Goal: Check status: Check status

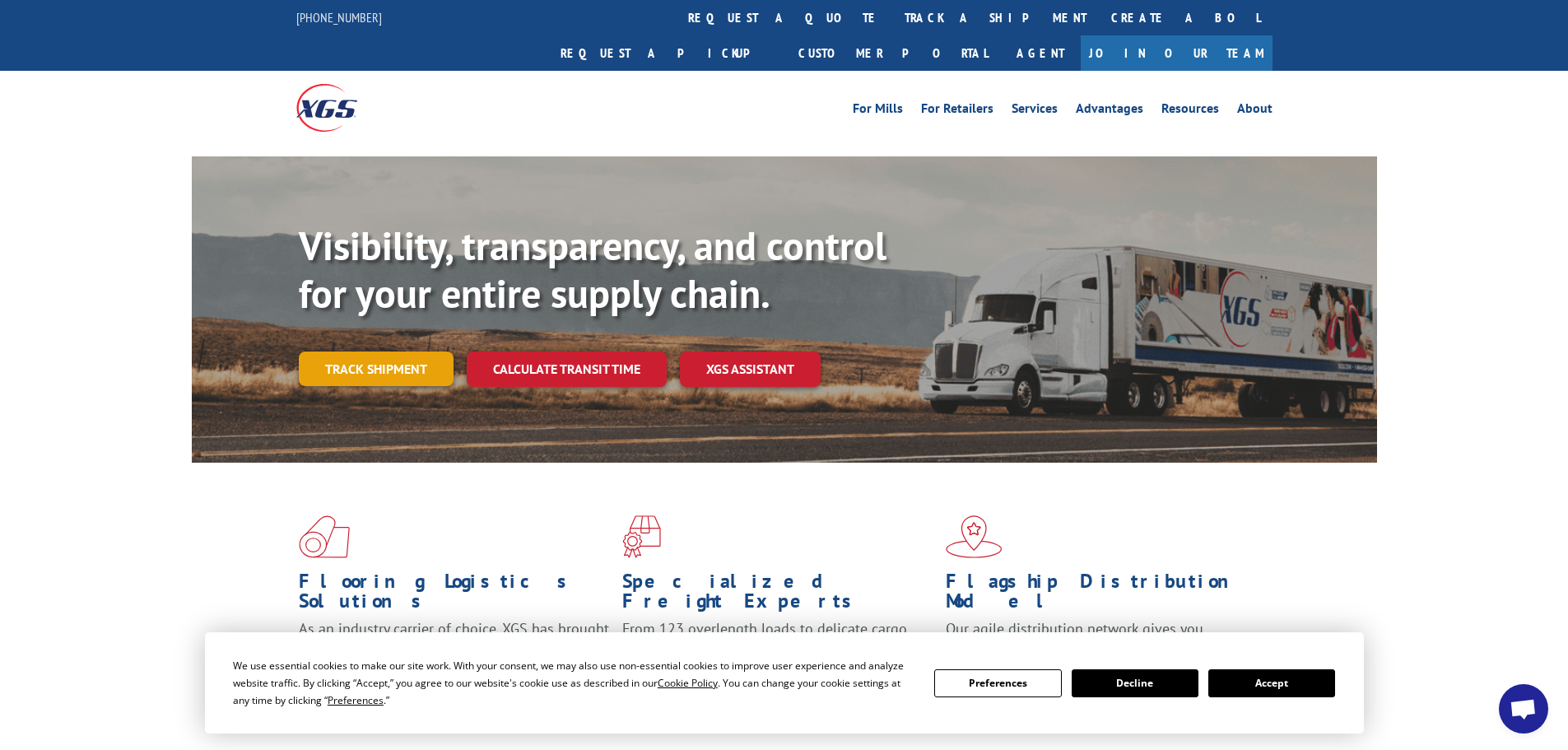
click at [409, 352] on link "Track shipment" at bounding box center [376, 369] width 155 height 34
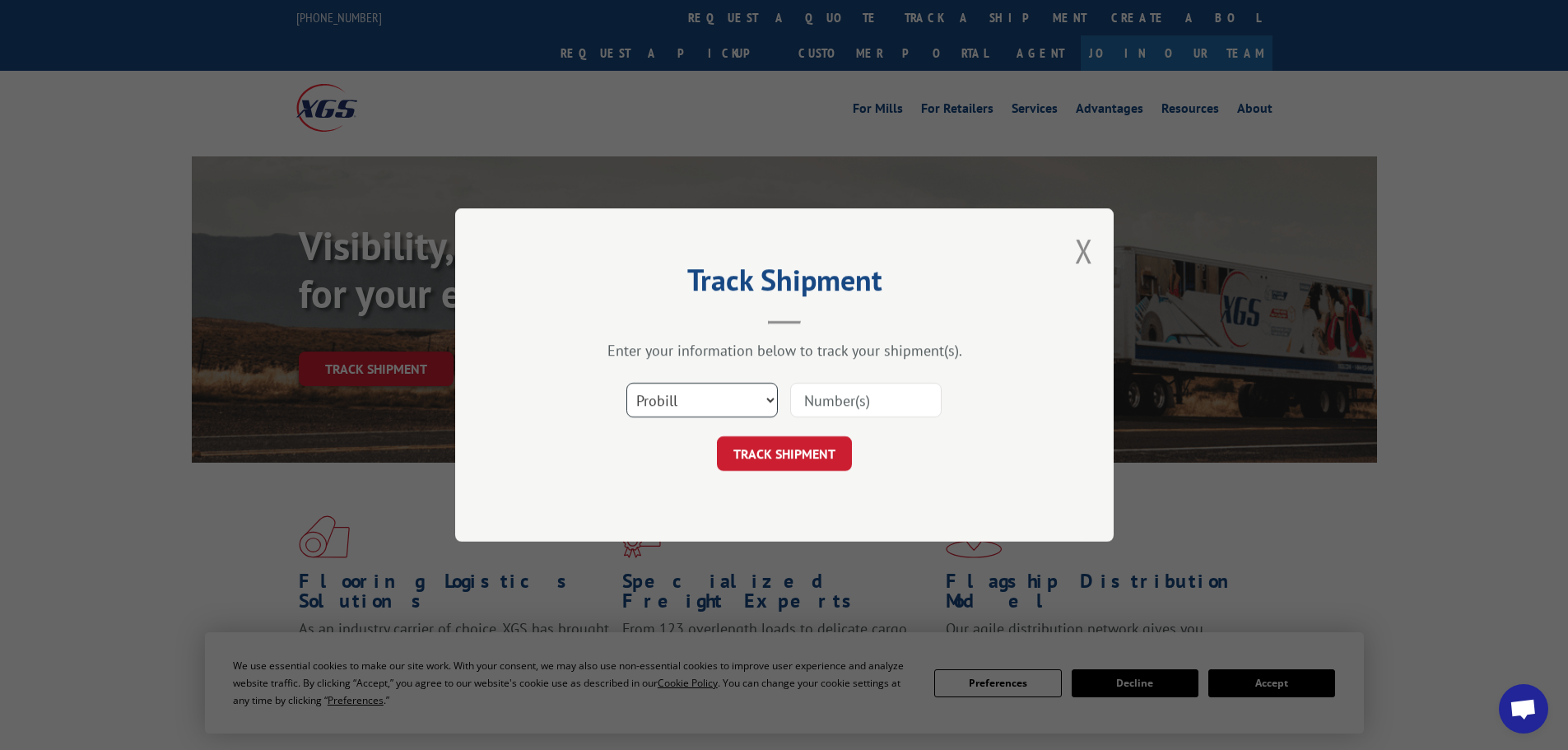
click at [725, 403] on select "Select category... Probill BOL PO" at bounding box center [702, 399] width 151 height 34
select select "bol"
click at [627, 382] on select "Select category... Probill BOL PO" at bounding box center [702, 399] width 151 height 34
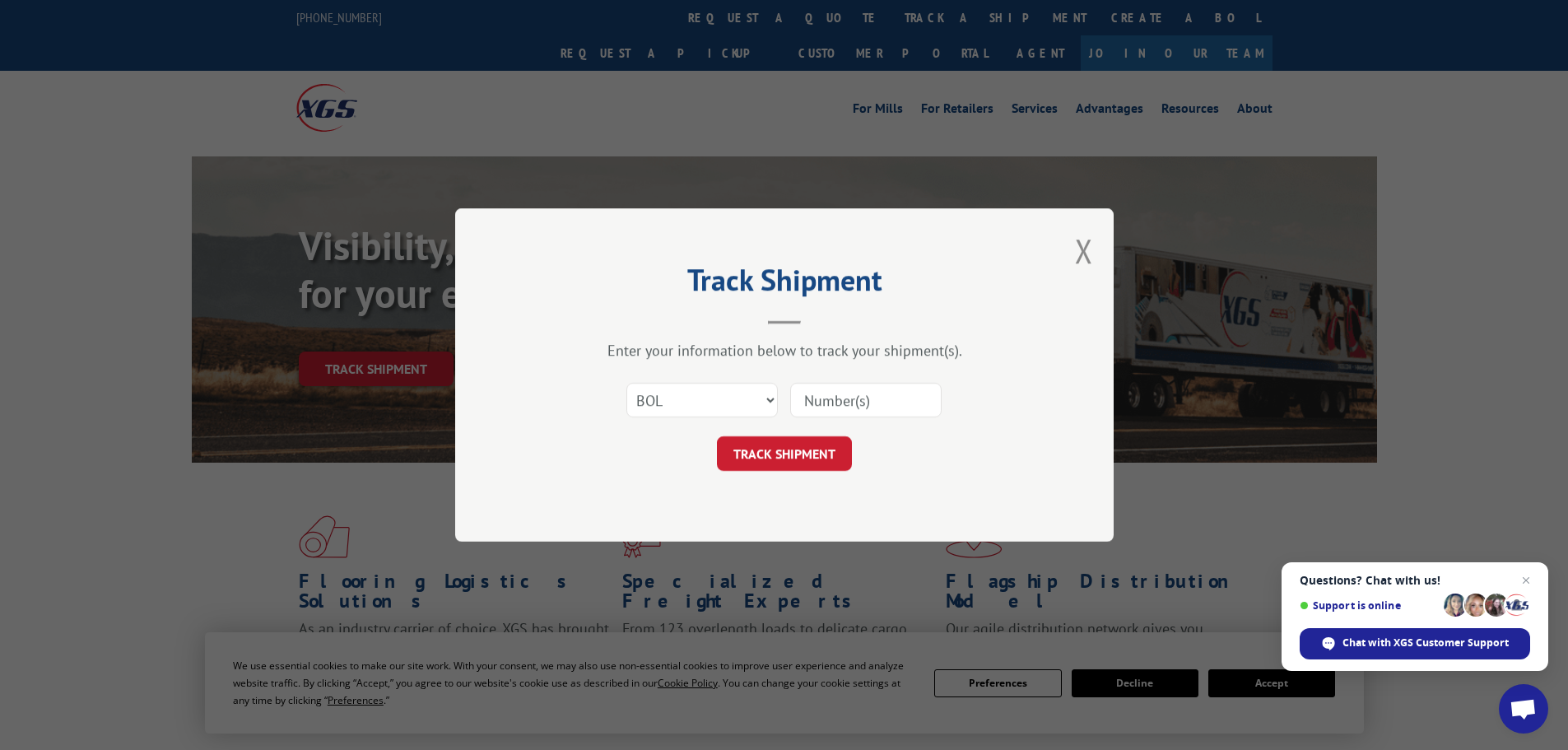
click at [822, 409] on input at bounding box center [866, 399] width 151 height 34
paste input "0368619653"
type input "0368619653"
click at [810, 447] on button "TRACK SHIPMENT" at bounding box center [784, 453] width 135 height 34
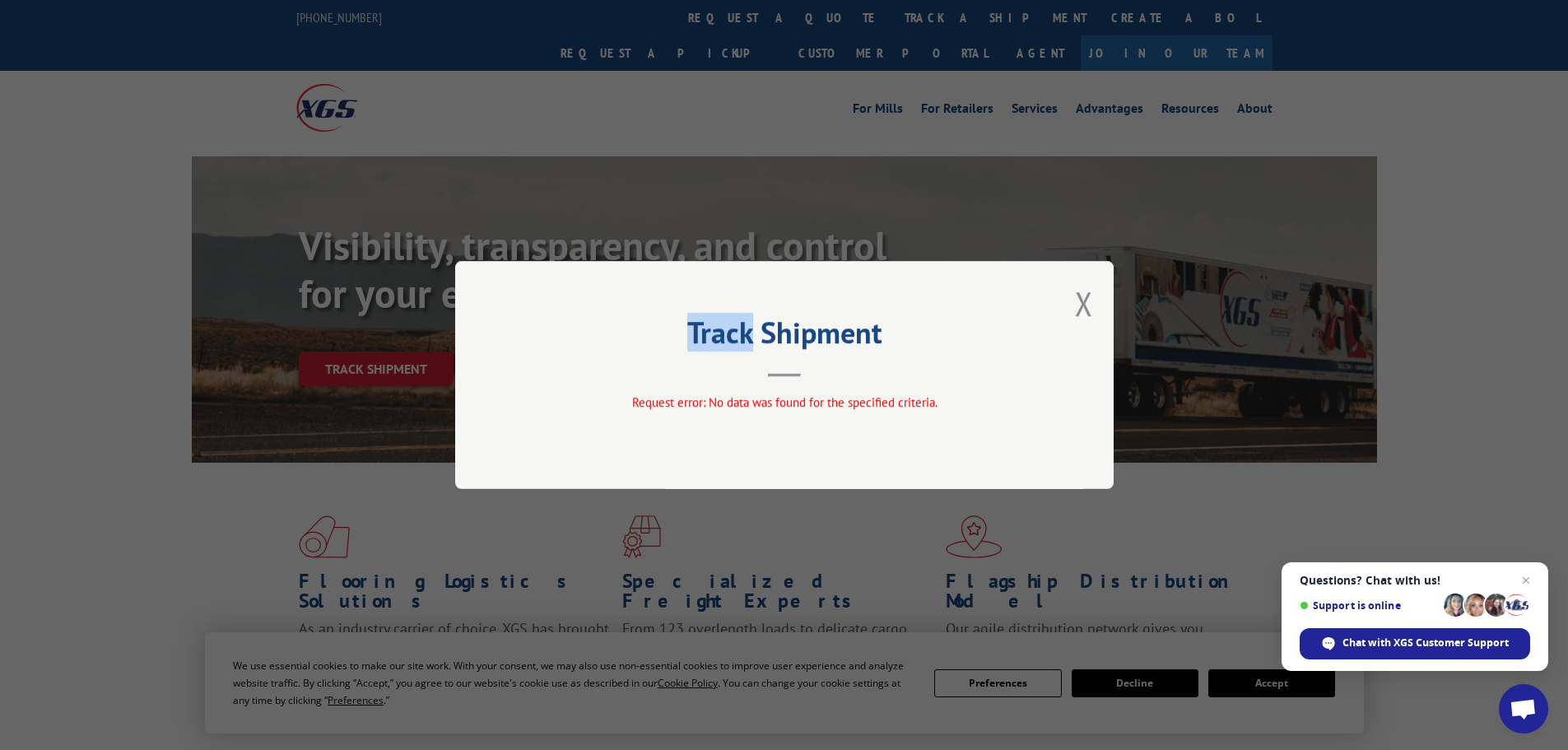
drag, startPoint x: 694, startPoint y: 334, endPoint x: 747, endPoint y: 338, distance: 53.2
drag, startPoint x: 747, startPoint y: 338, endPoint x: 674, endPoint y: 334, distance: 73.1
click at [674, 334] on h2 "Track Shipment" at bounding box center [784, 336] width 494 height 32
click at [767, 361] on header "Track Shipment" at bounding box center [784, 349] width 494 height 56
drag, startPoint x: 750, startPoint y: 336, endPoint x: 761, endPoint y: 333, distance: 11.4
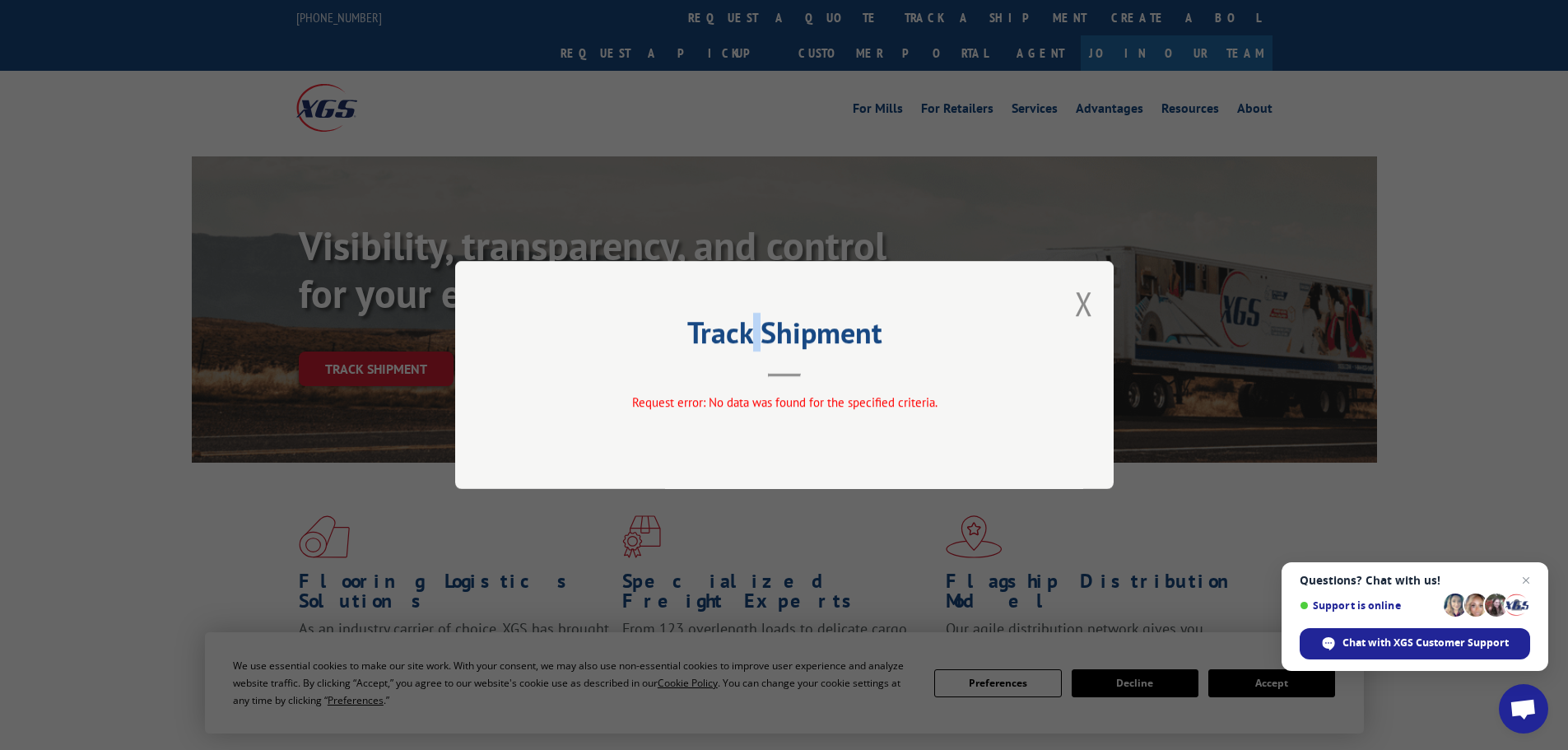
drag, startPoint x: 761, startPoint y: 333, endPoint x: 756, endPoint y: 318, distance: 15.8
click at [756, 321] on h2 "Track Shipment" at bounding box center [784, 336] width 494 height 32
click at [694, 329] on h2 "Track Shipment" at bounding box center [784, 336] width 494 height 32
drag, startPoint x: 707, startPoint y: 334, endPoint x: 691, endPoint y: 334, distance: 16.0
click at [691, 334] on h2 "Track Shipment" at bounding box center [784, 336] width 494 height 32
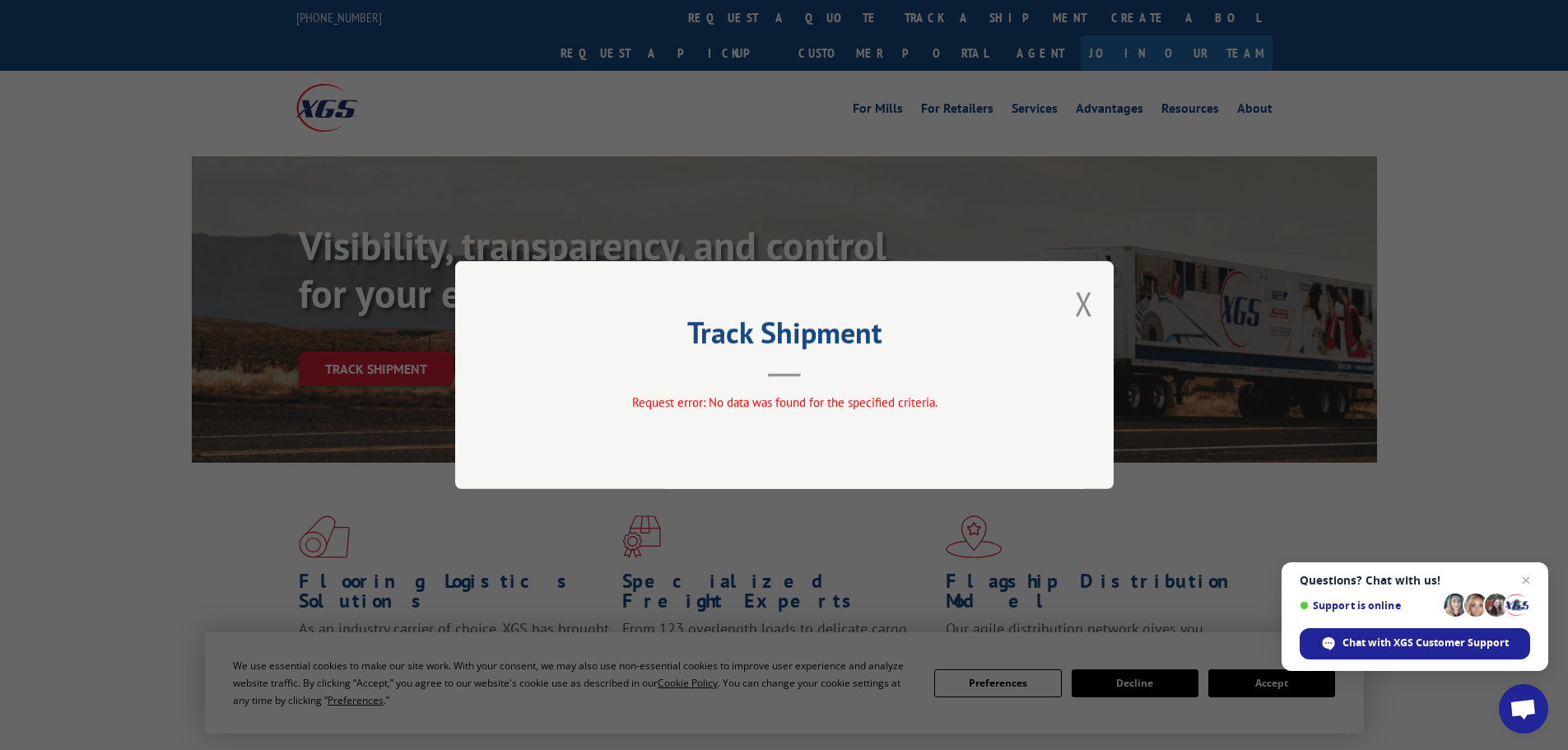
drag, startPoint x: 721, startPoint y: 332, endPoint x: 693, endPoint y: 328, distance: 28.3
click at [693, 328] on h2 "Track Shipment" at bounding box center [784, 336] width 494 height 32
drag, startPoint x: 881, startPoint y: 331, endPoint x: 691, endPoint y: 331, distance: 190.0
click at [691, 331] on h2 "Track Shipment" at bounding box center [784, 336] width 494 height 32
